Goal: Transaction & Acquisition: Obtain resource

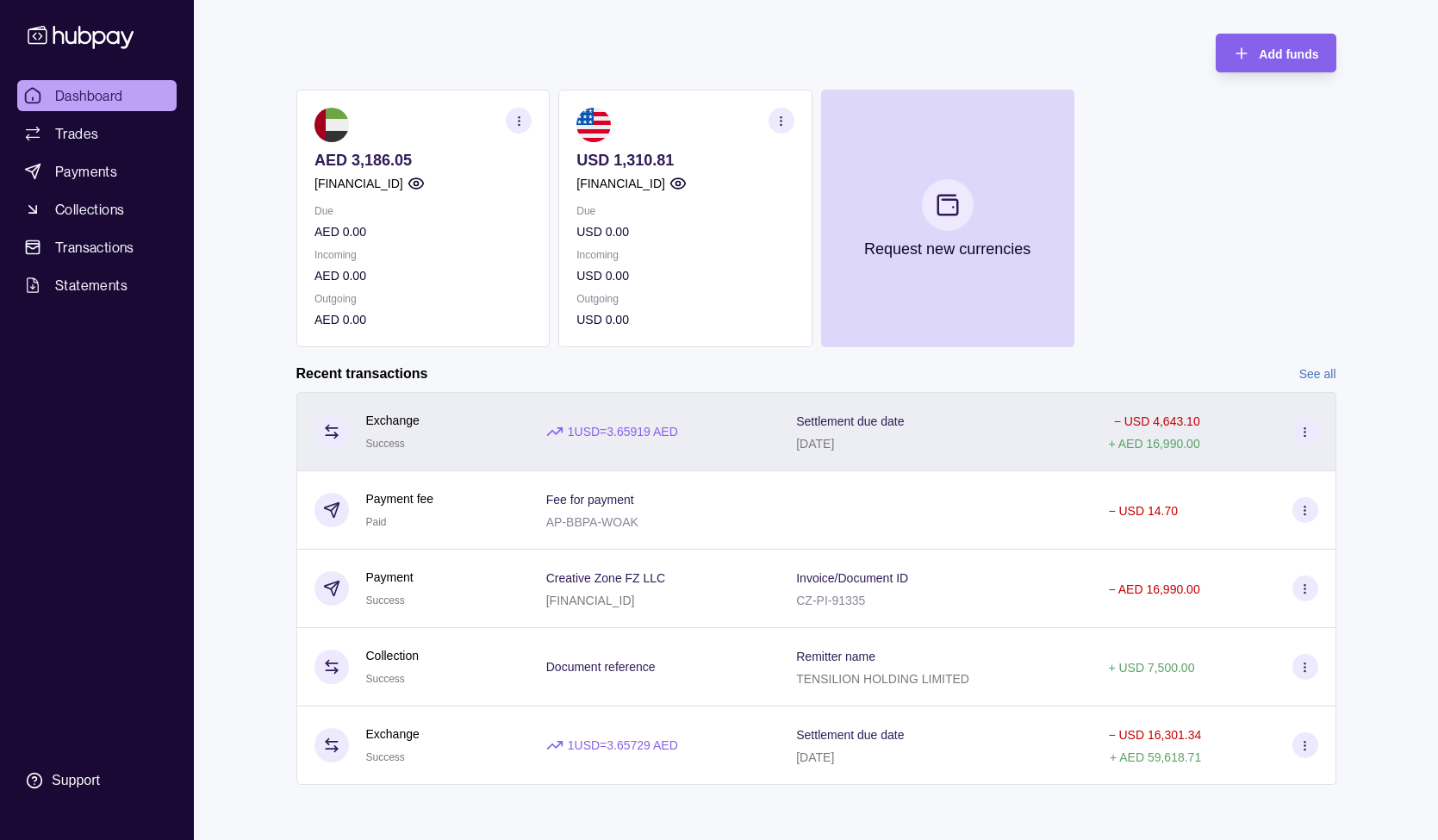
scroll to position [108, 0]
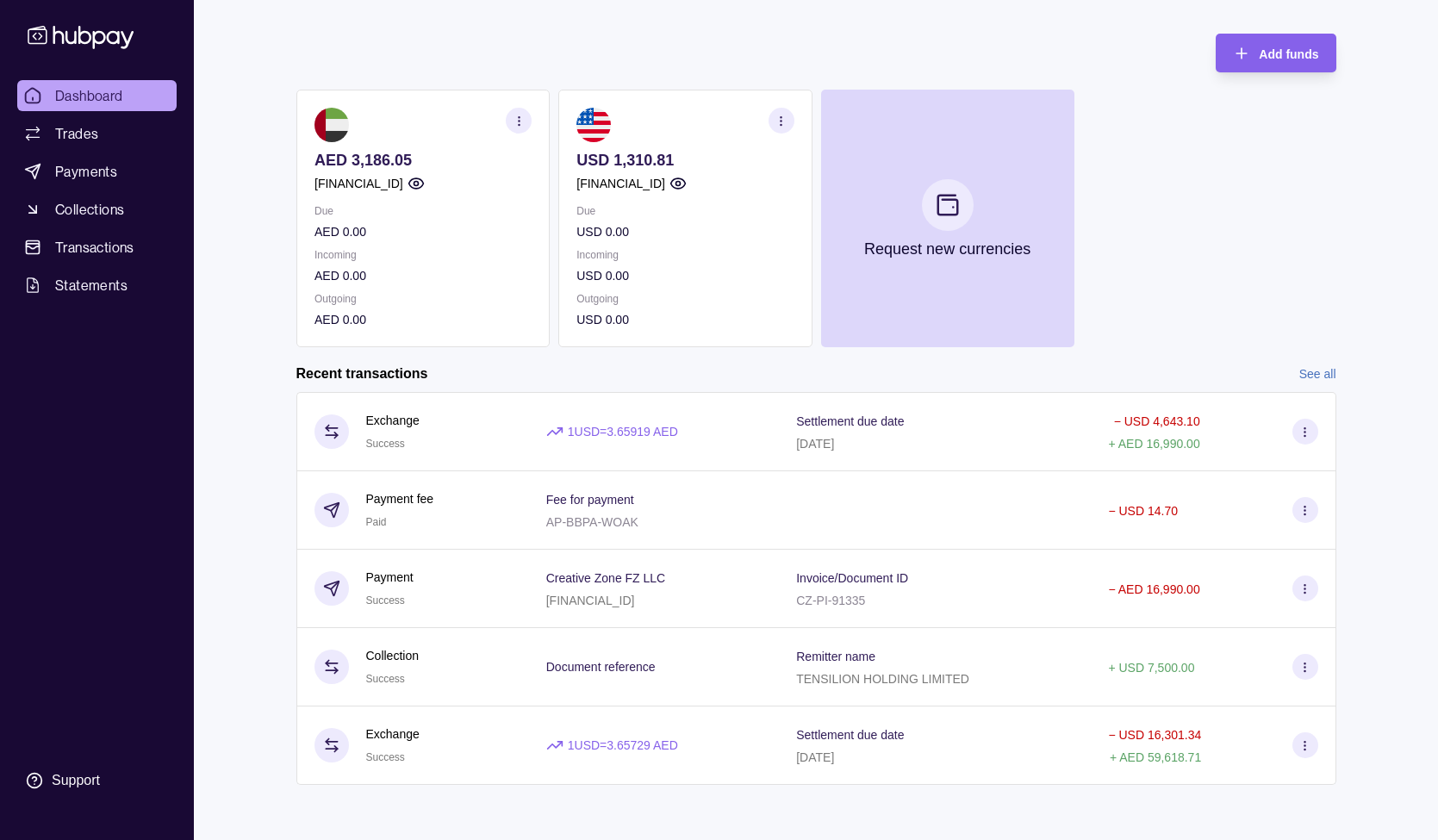
click at [1313, 381] on link "See all" at bounding box center [1318, 374] width 37 height 19
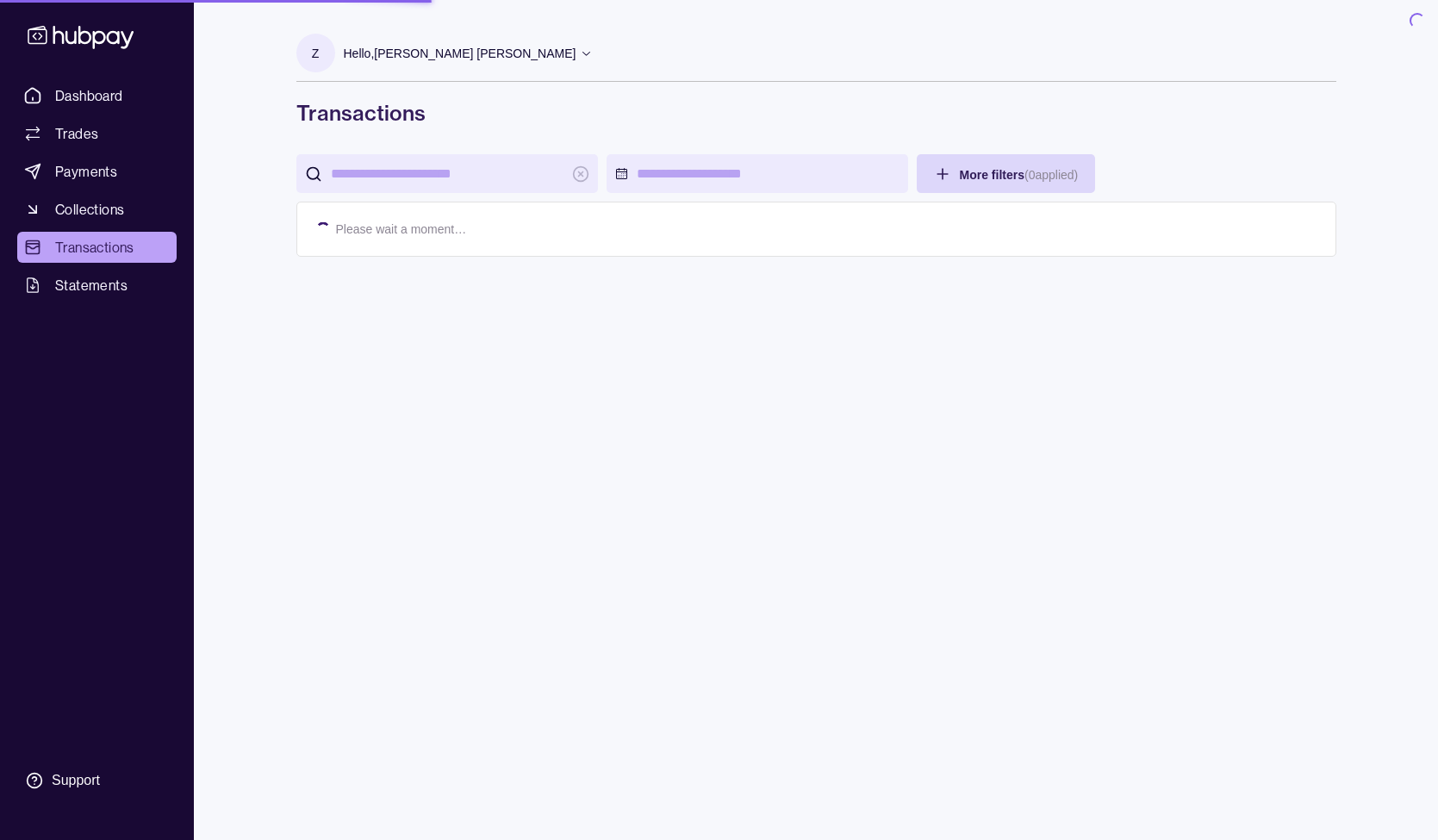
click at [1312, 368] on div "Z Hello, [PERSON_NAME] [PERSON_NAME] Tensilion Financial Consulting Limited Acc…" at bounding box center [816, 433] width 1109 height 840
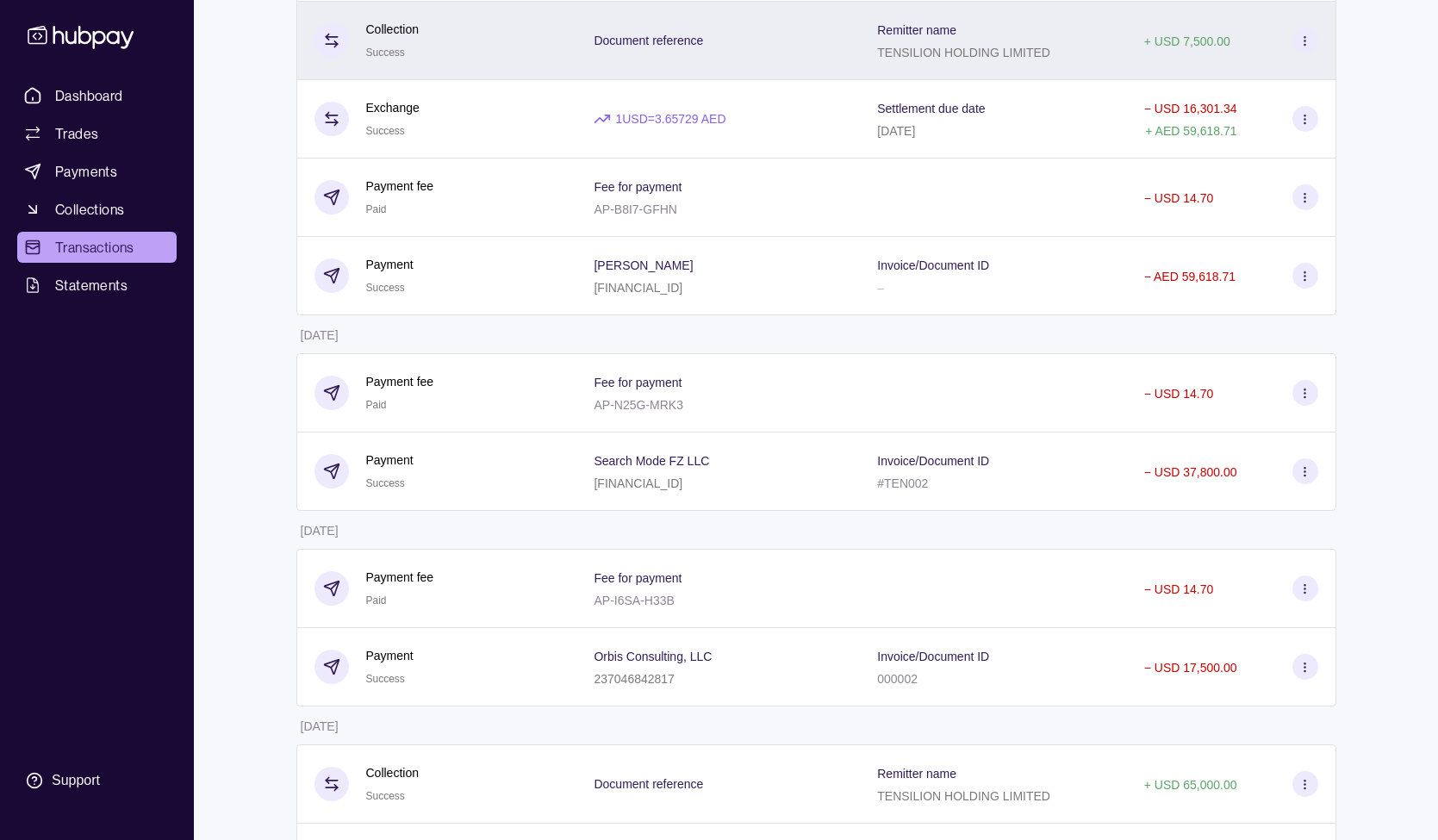
scroll to position [463, 0]
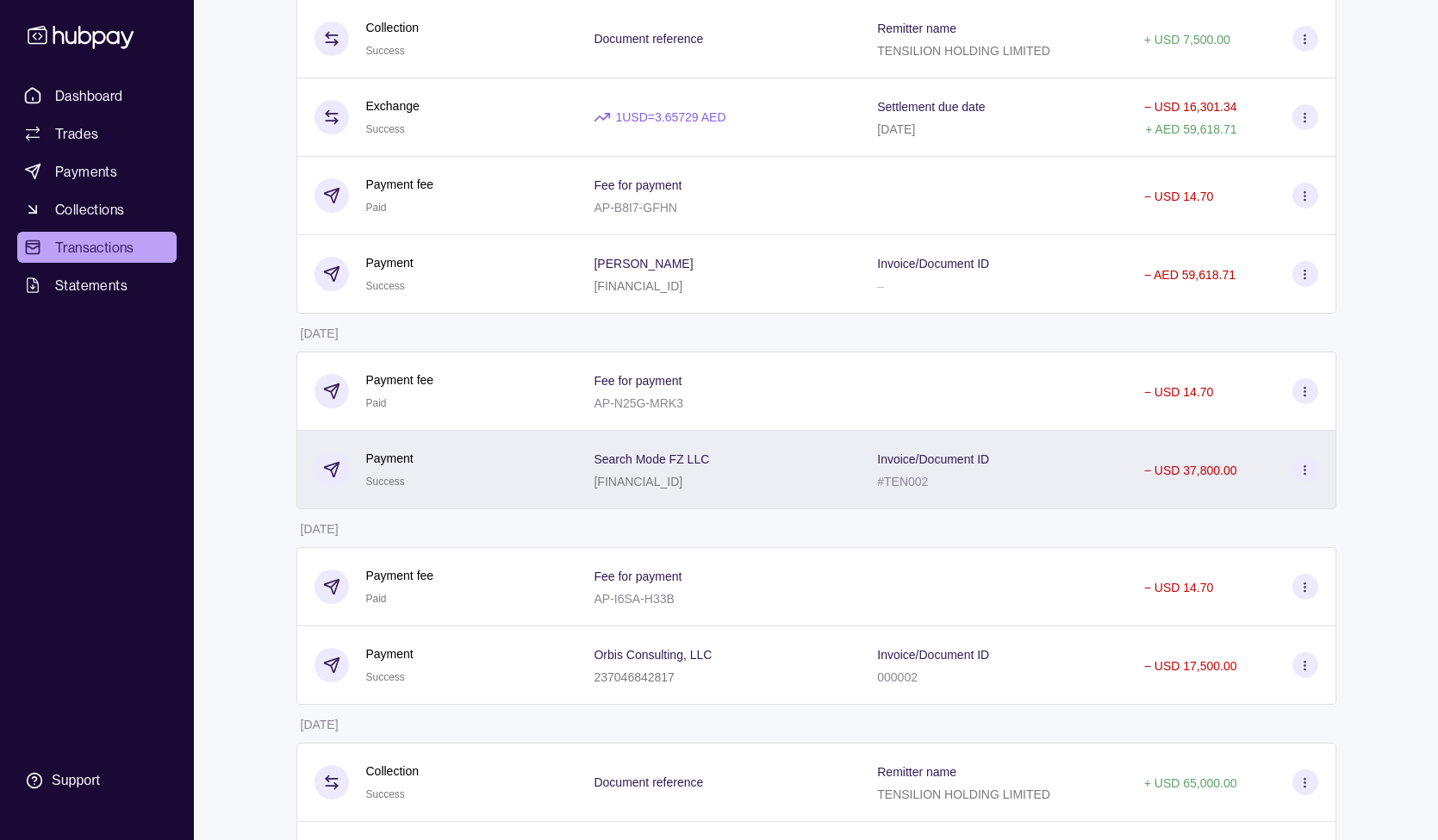
click at [1308, 467] on icon at bounding box center [1305, 470] width 13 height 13
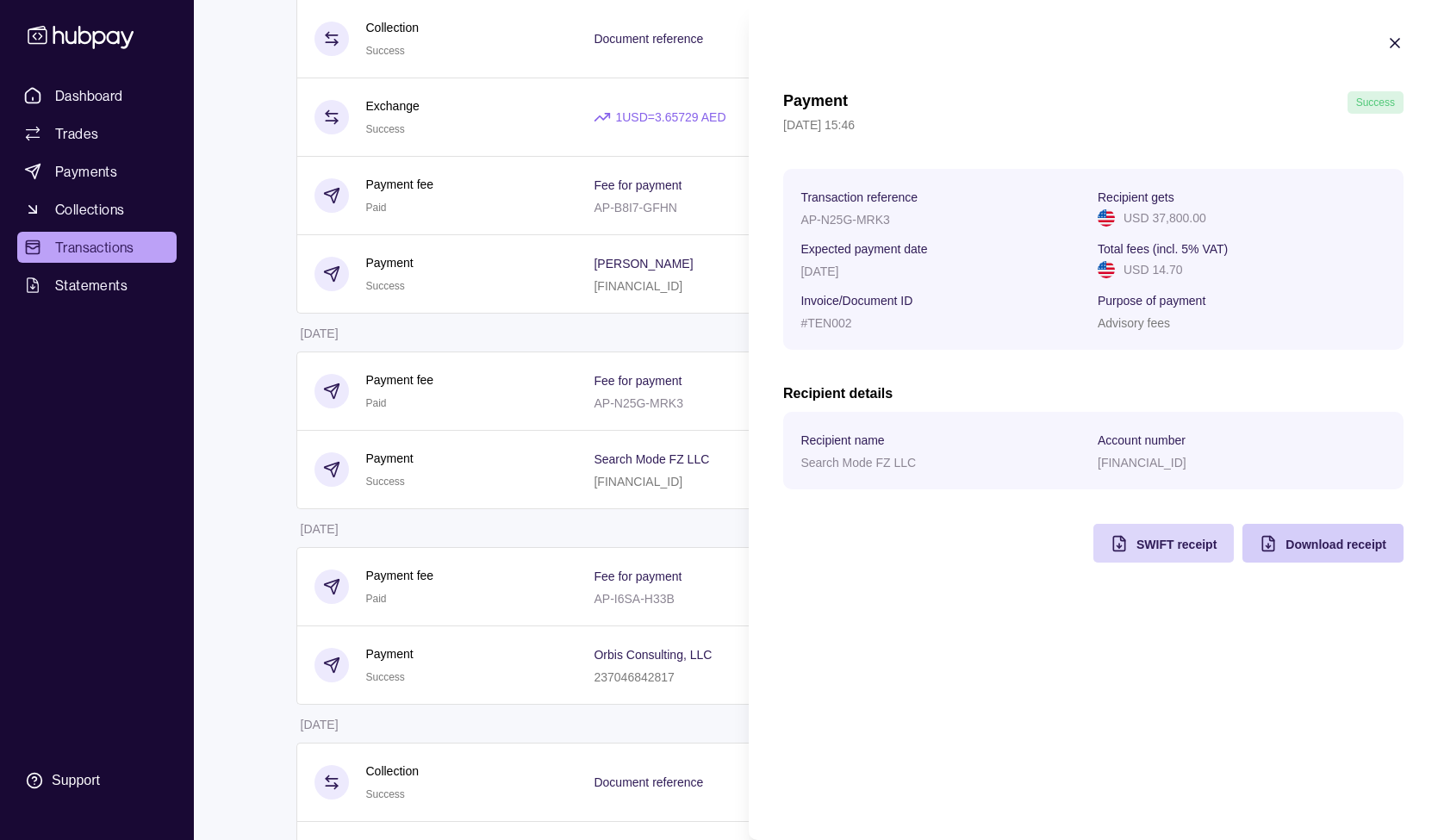
click at [1357, 542] on span "Download receipt" at bounding box center [1336, 544] width 101 height 14
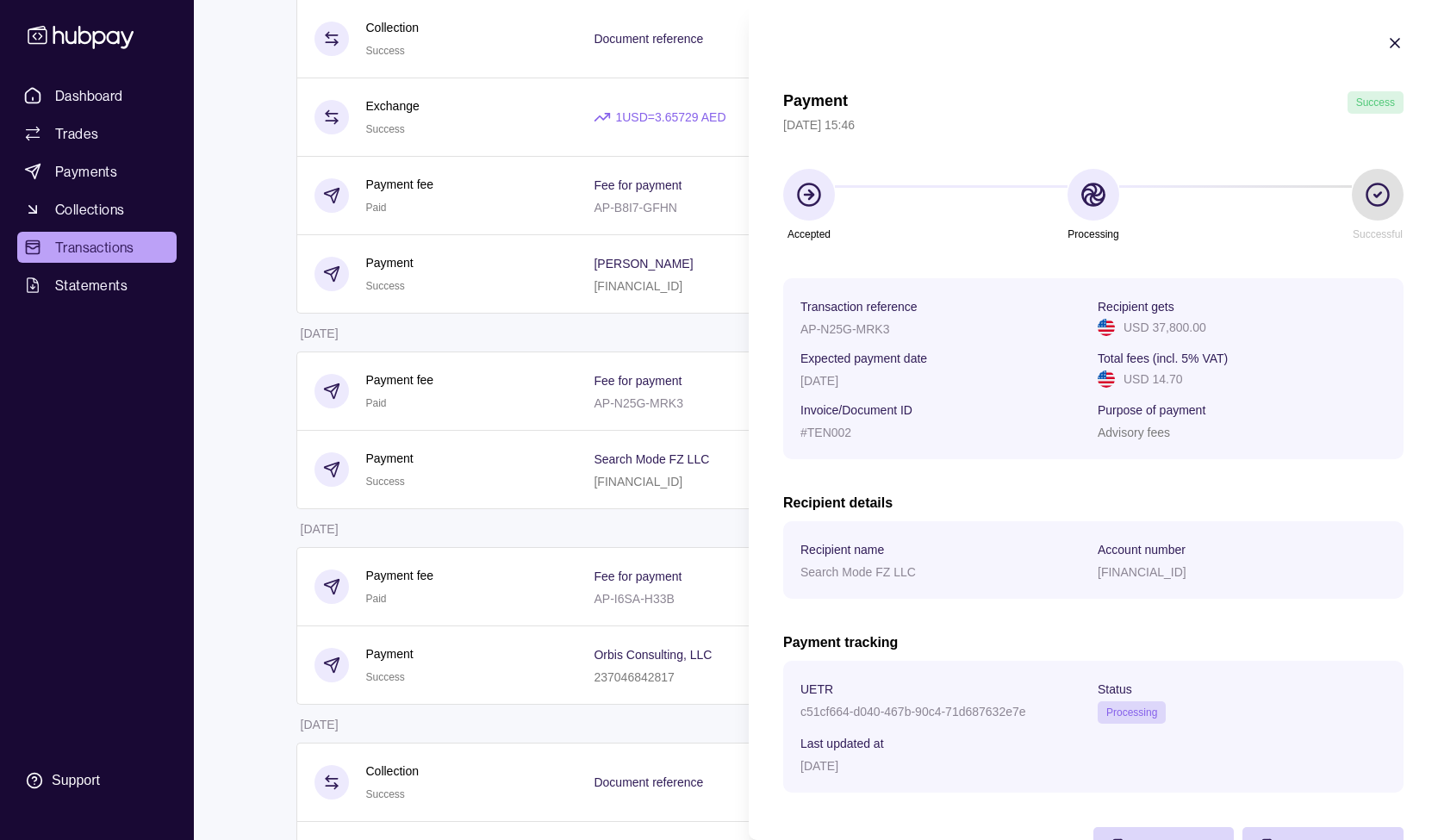
click at [1095, 200] on icon at bounding box center [1094, 195] width 28 height 28
click at [1392, 40] on icon "button" at bounding box center [1395, 43] width 18 height 18
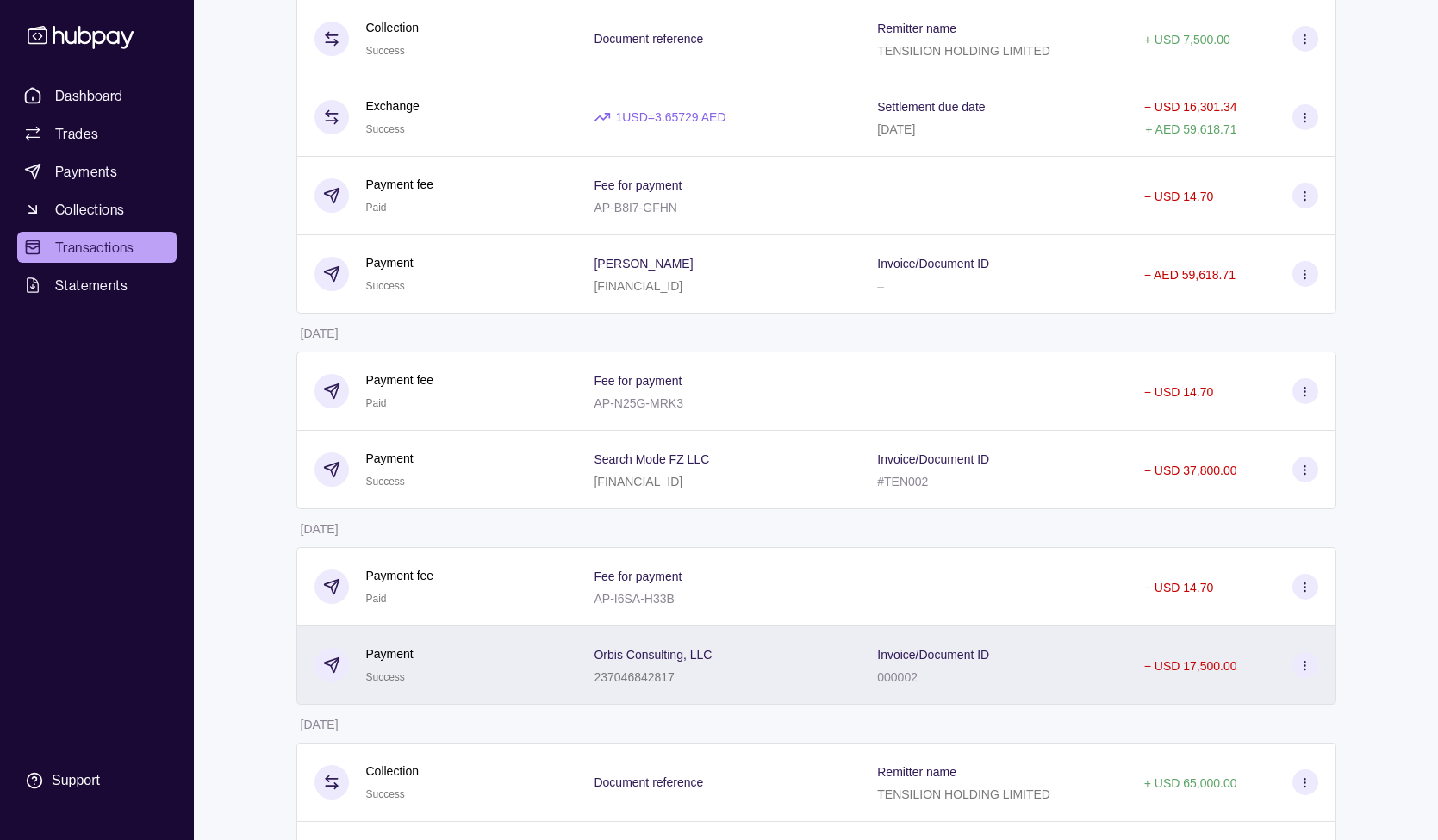
click at [748, 644] on div "Orbis Consulting, LLC 237046842817" at bounding box center [718, 664] width 249 height 43
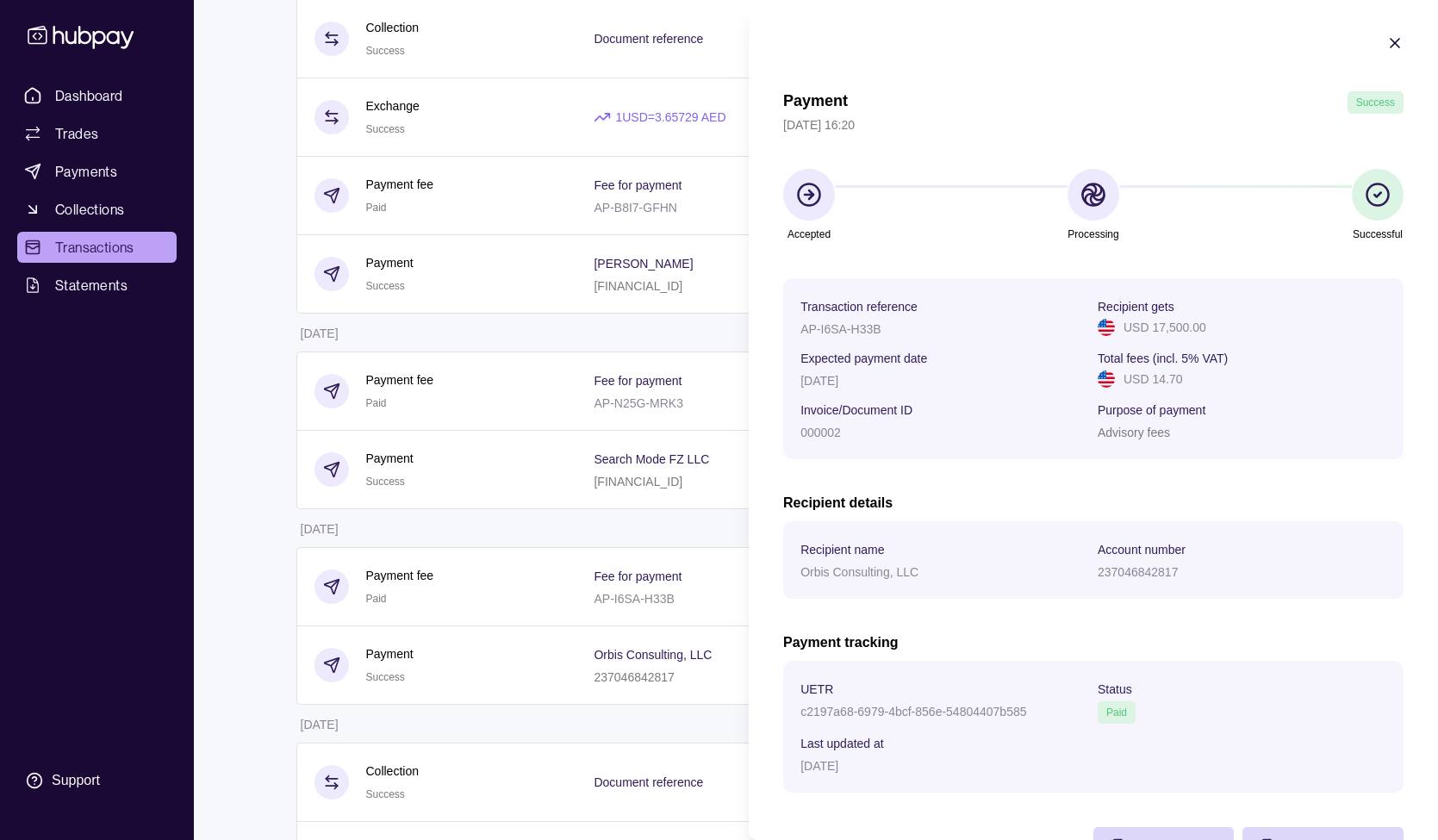
click at [1401, 43] on icon "button" at bounding box center [1395, 43] width 18 height 18
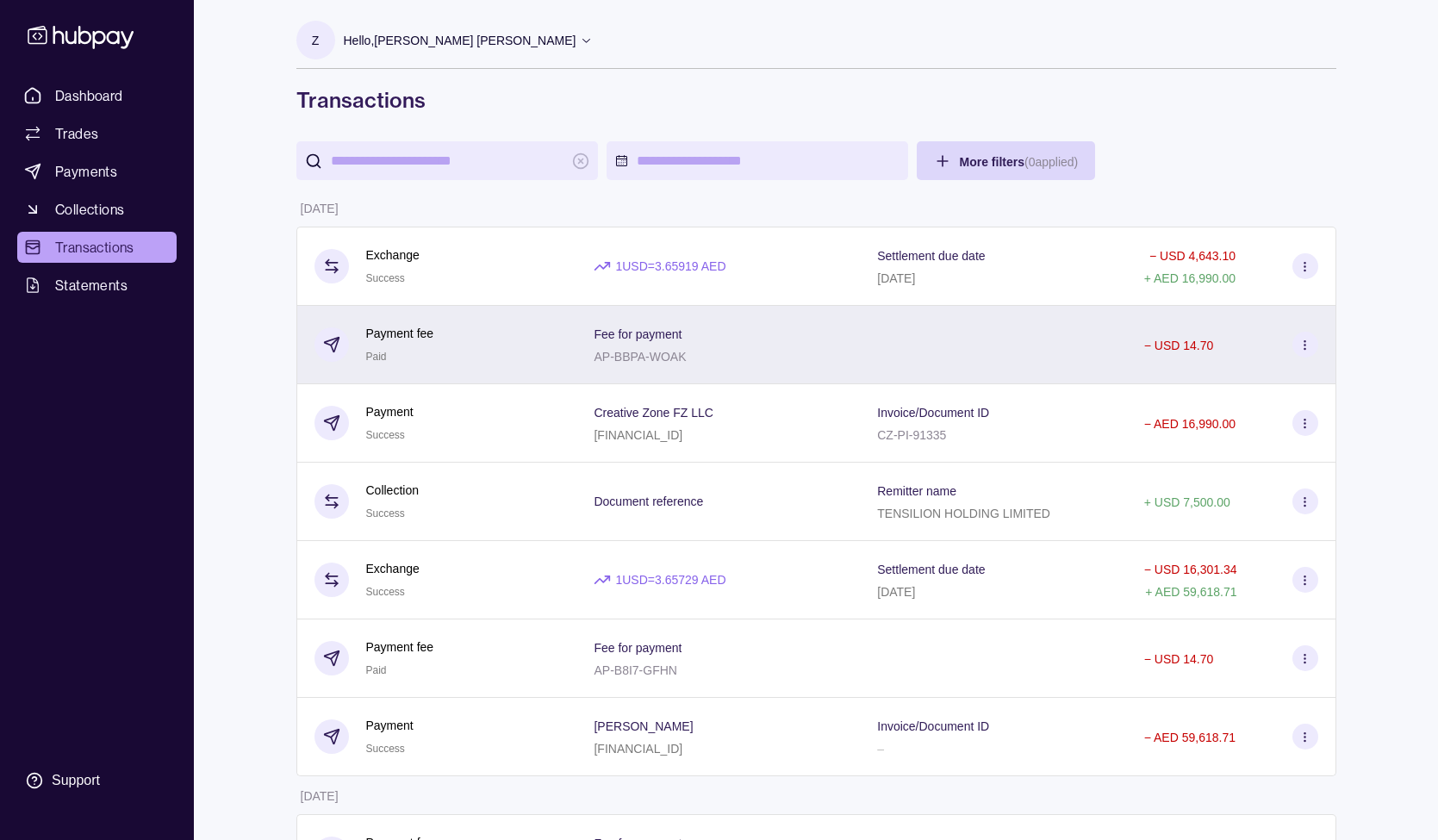
scroll to position [0, 0]
